Goal: Task Accomplishment & Management: Use online tool/utility

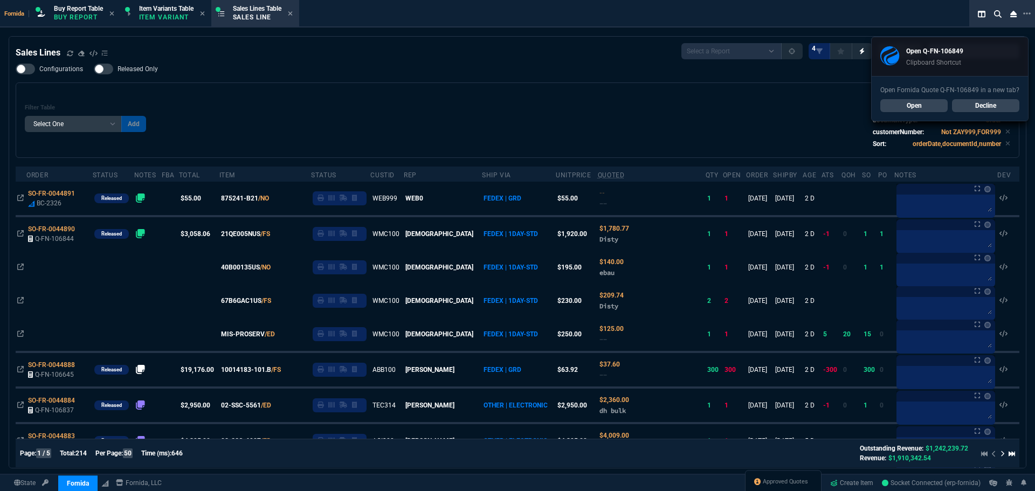
select select "1: BROV"
select select
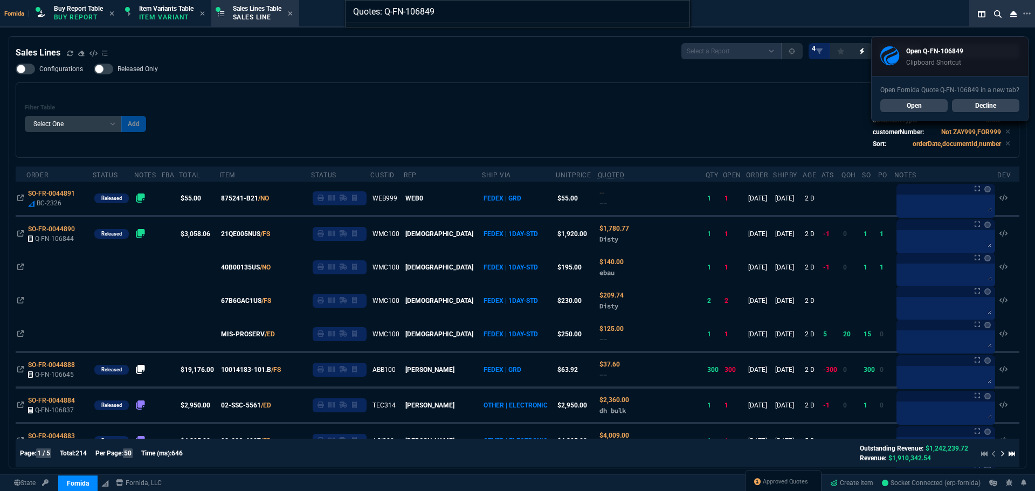
type input "Quotes: Q-FN-106849"
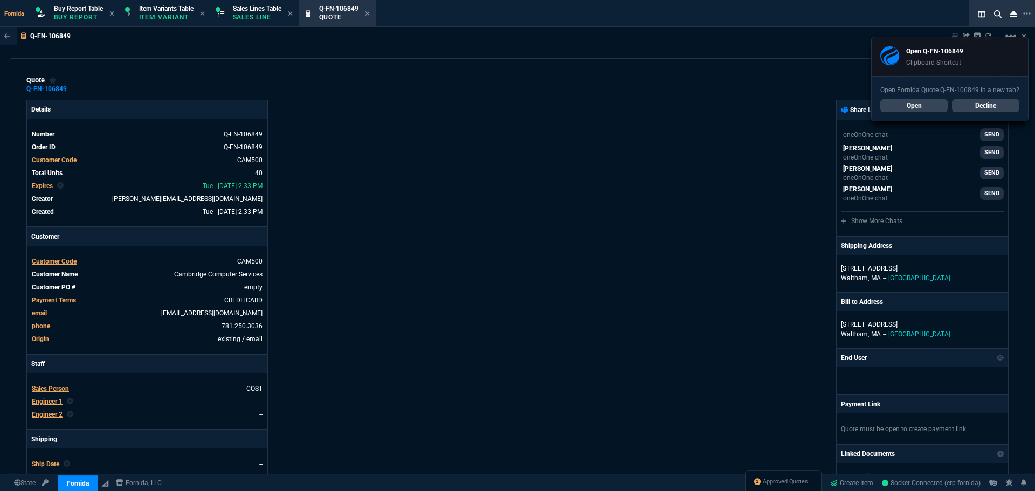
type input "21"
type input "145"
type input "17"
type input "295"
type input "83"
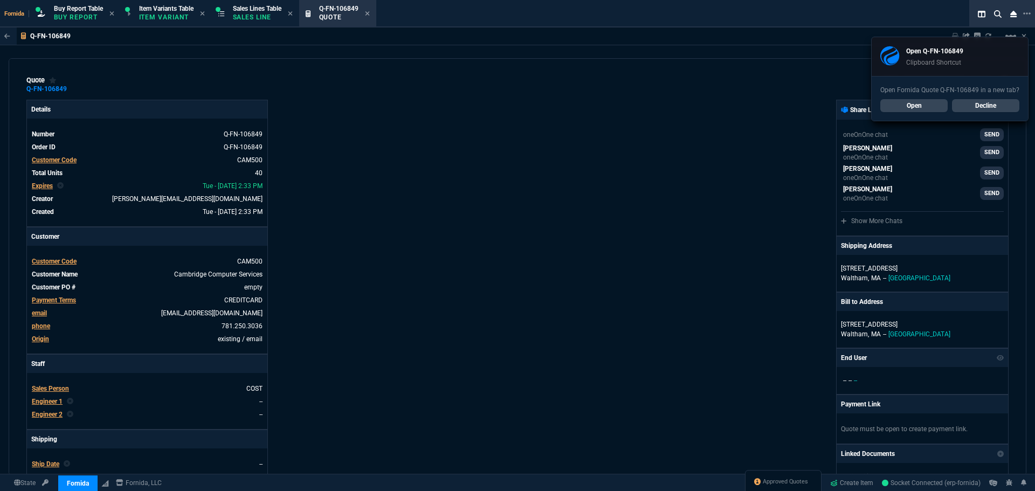
type input "72"
click at [988, 106] on link "Decline" at bounding box center [985, 105] width 67 height 13
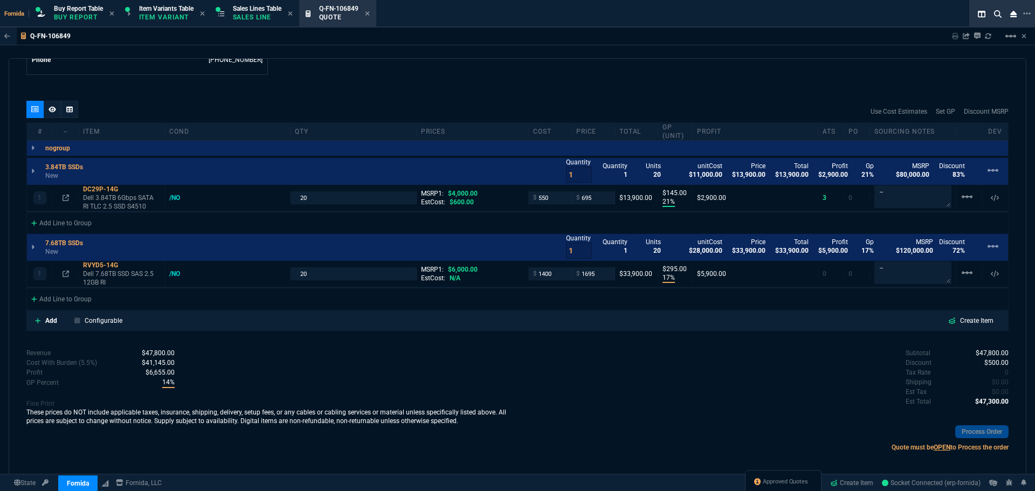
scroll to position [587, 0]
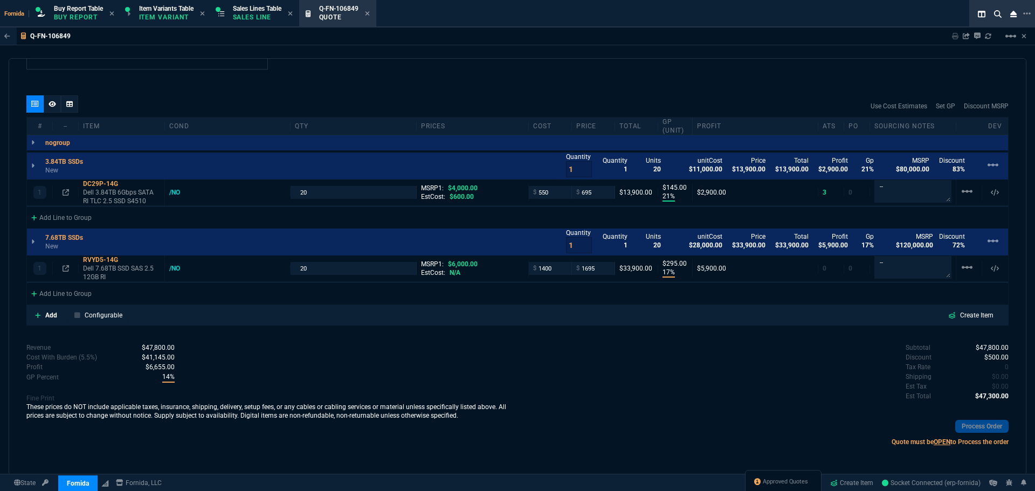
click at [369, 14] on icon at bounding box center [367, 13] width 4 height 4
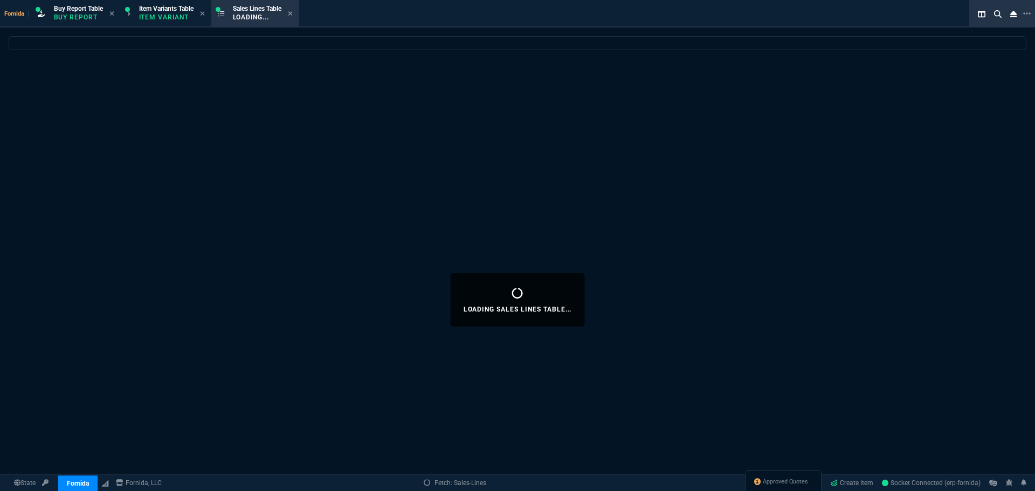
select select
